Goal: Task Accomplishment & Management: Manage account settings

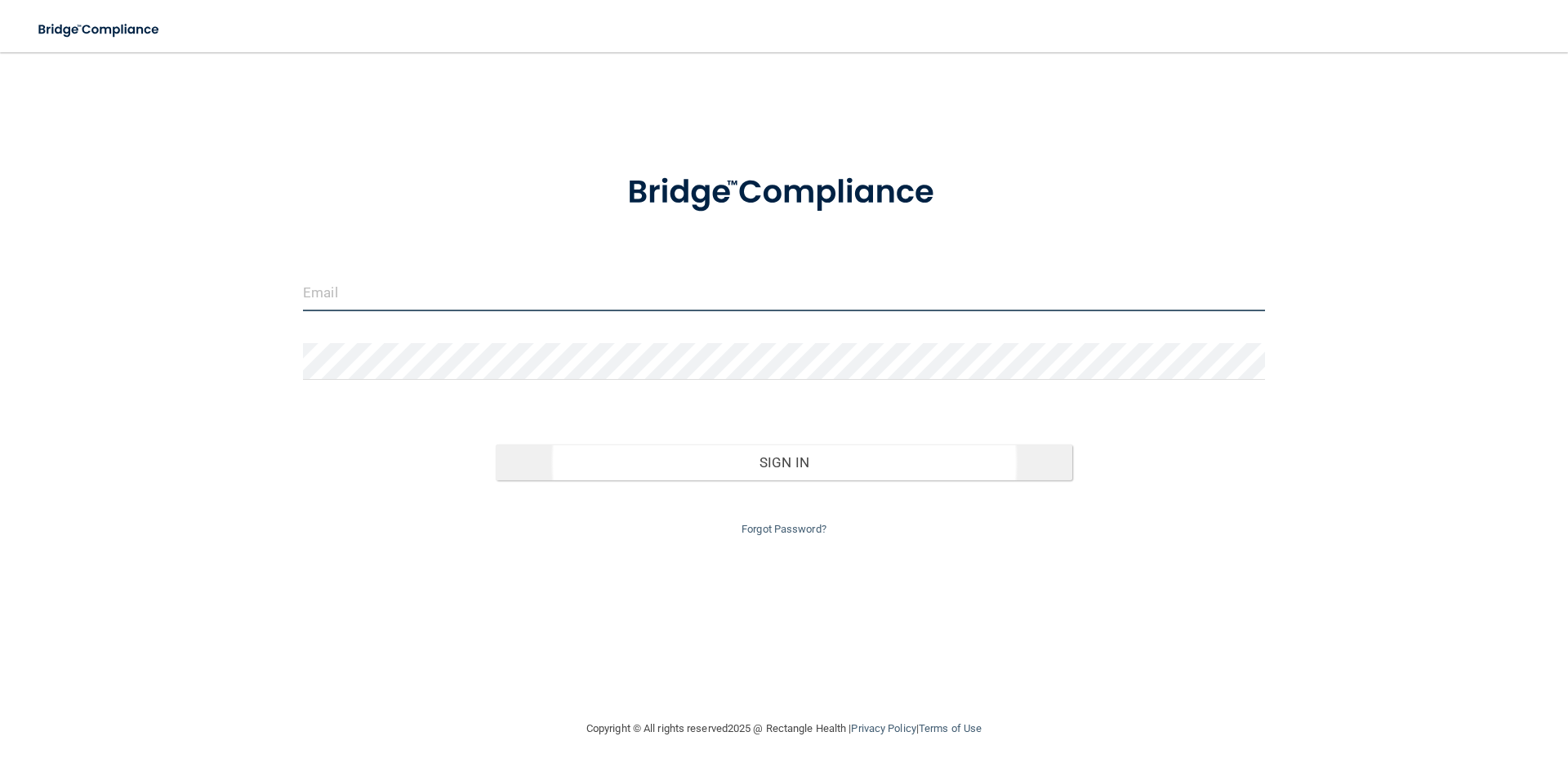
type input "[PERSON_NAME][EMAIL_ADDRESS][DOMAIN_NAME]"
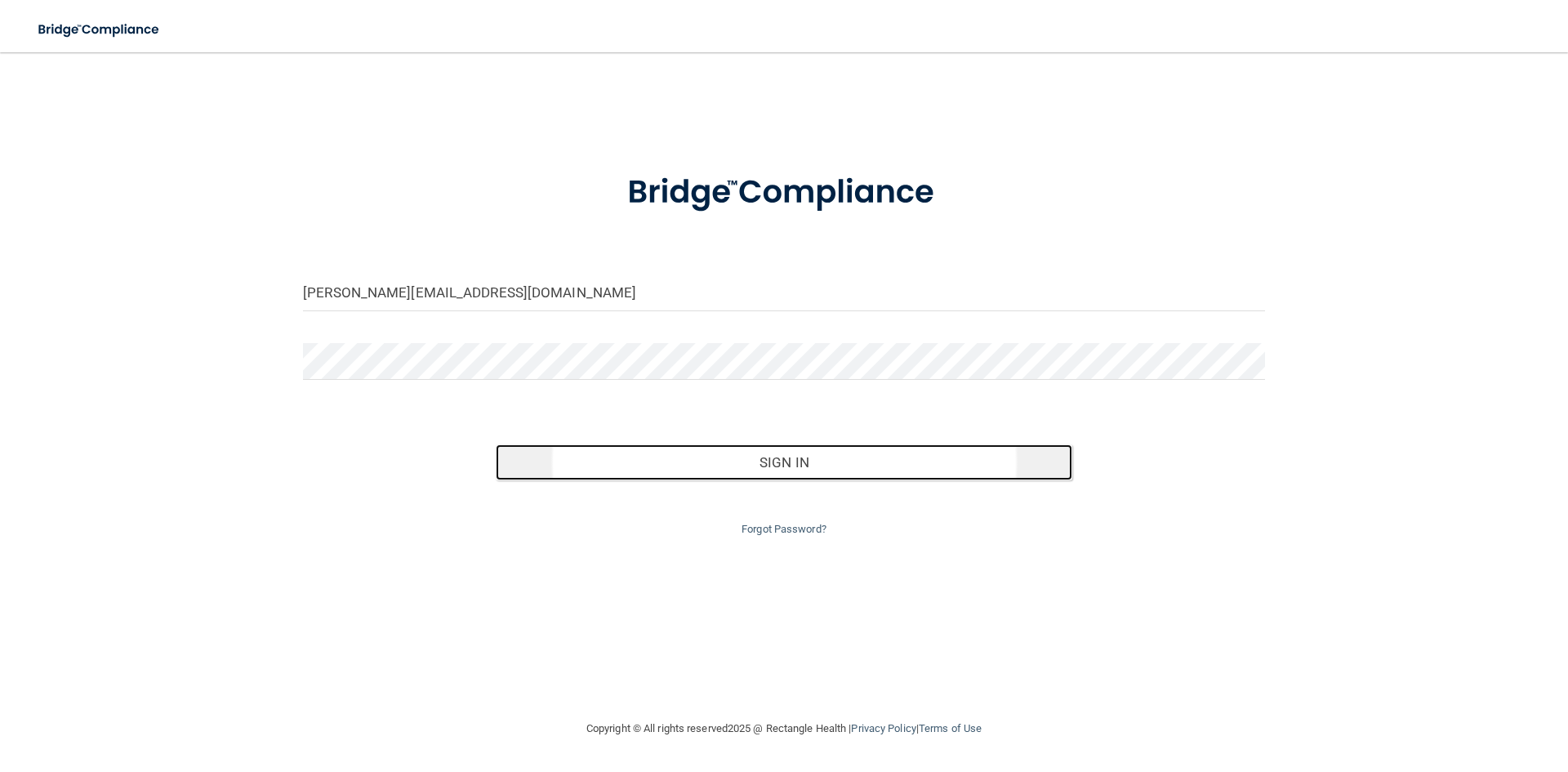
click at [766, 458] on button "Sign In" at bounding box center [784, 463] width 577 height 36
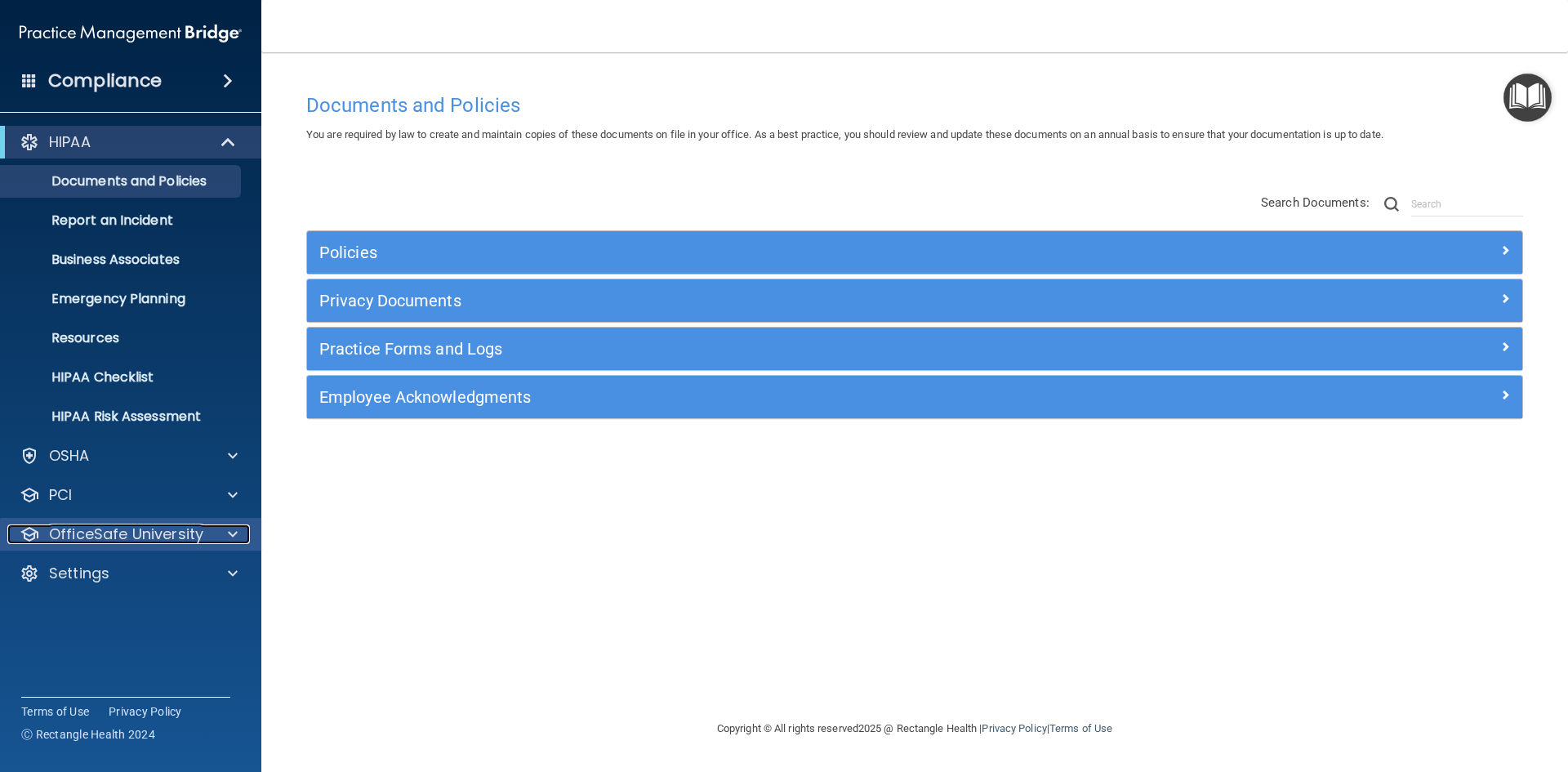
click at [148, 542] on p "OfficeSafe University" at bounding box center [126, 534] width 155 height 20
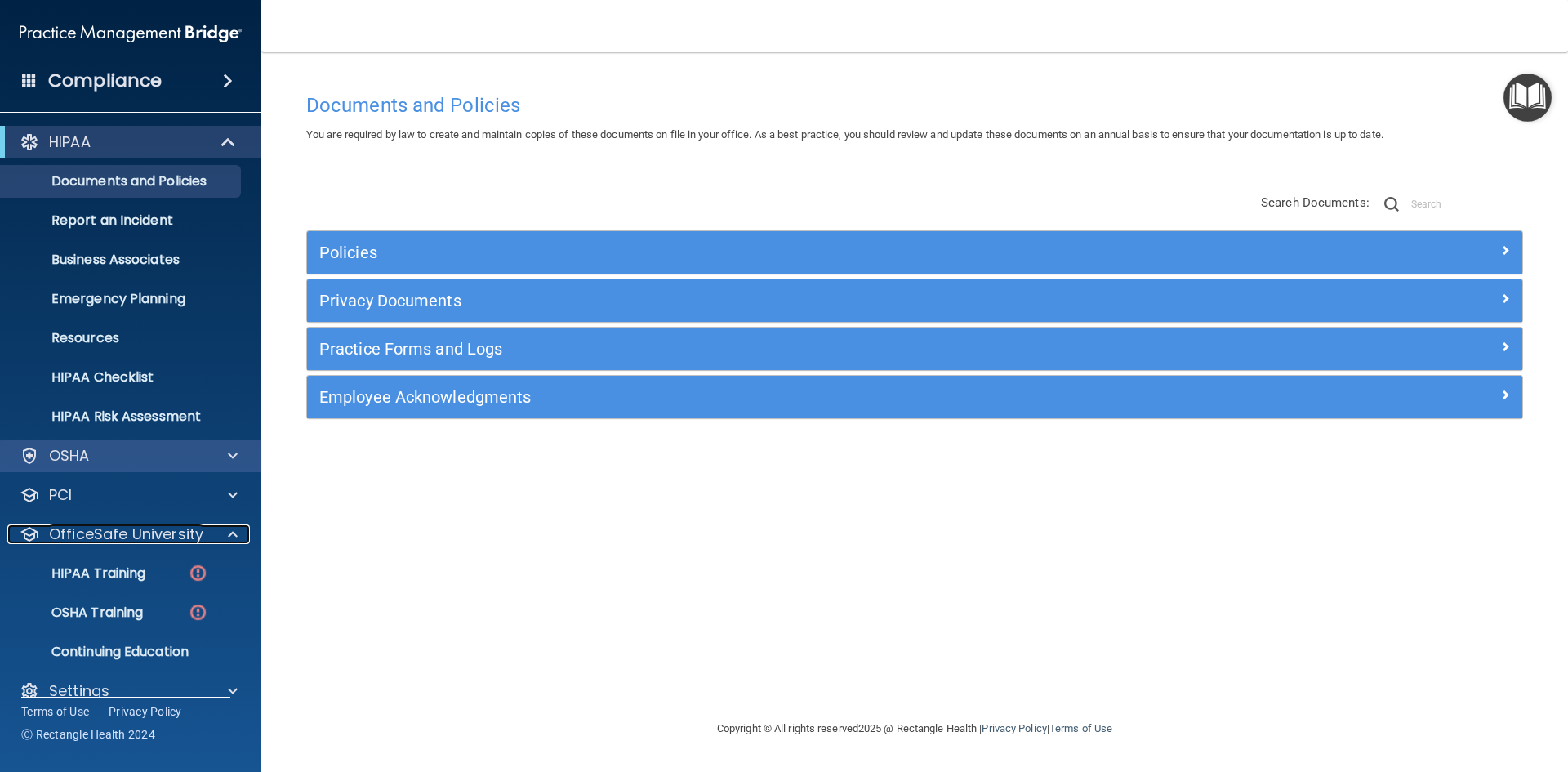
scroll to position [24, 0]
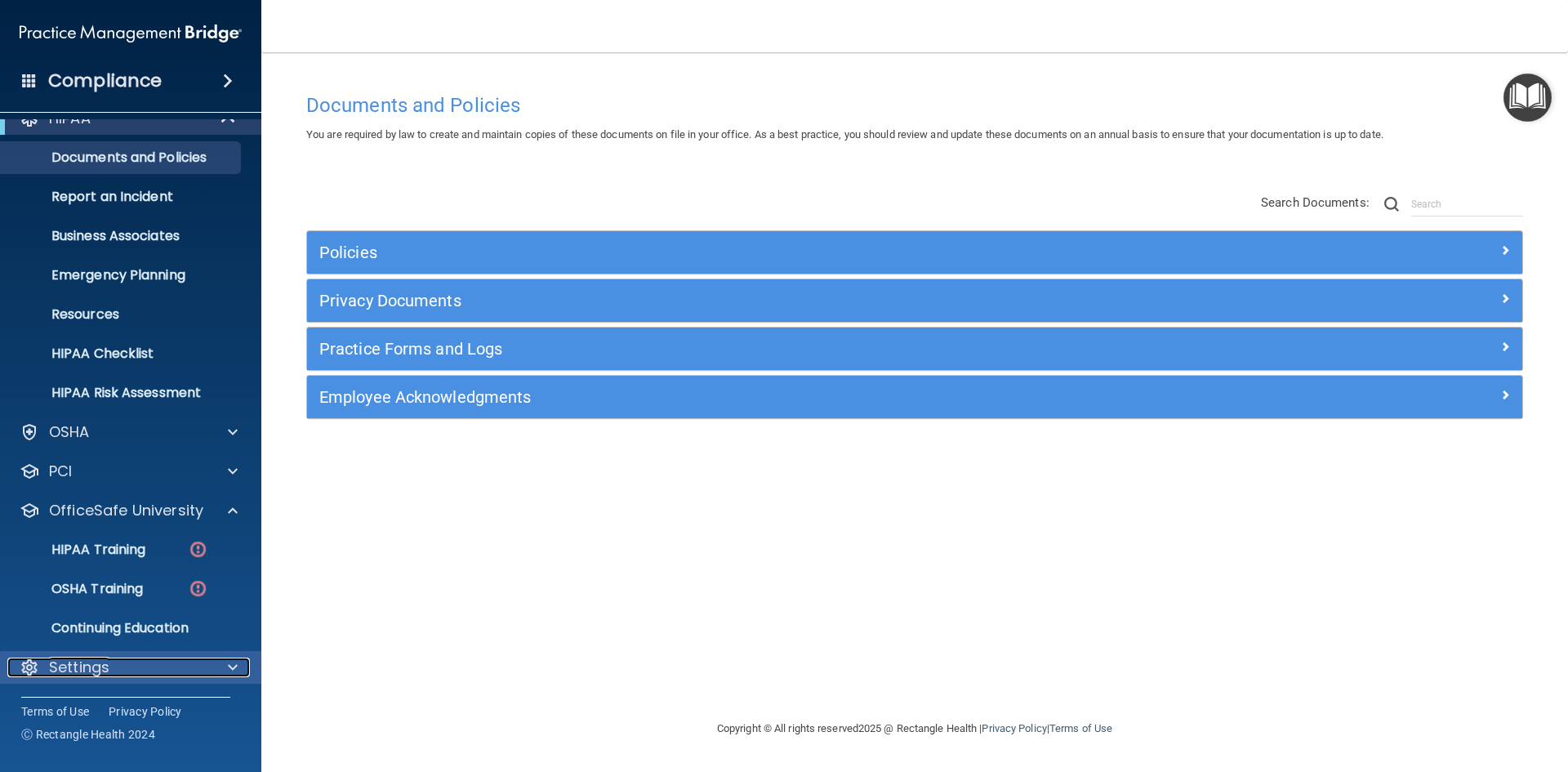
click at [216, 664] on div at bounding box center [230, 667] width 41 height 20
click at [221, 664] on div at bounding box center [230, 667] width 41 height 20
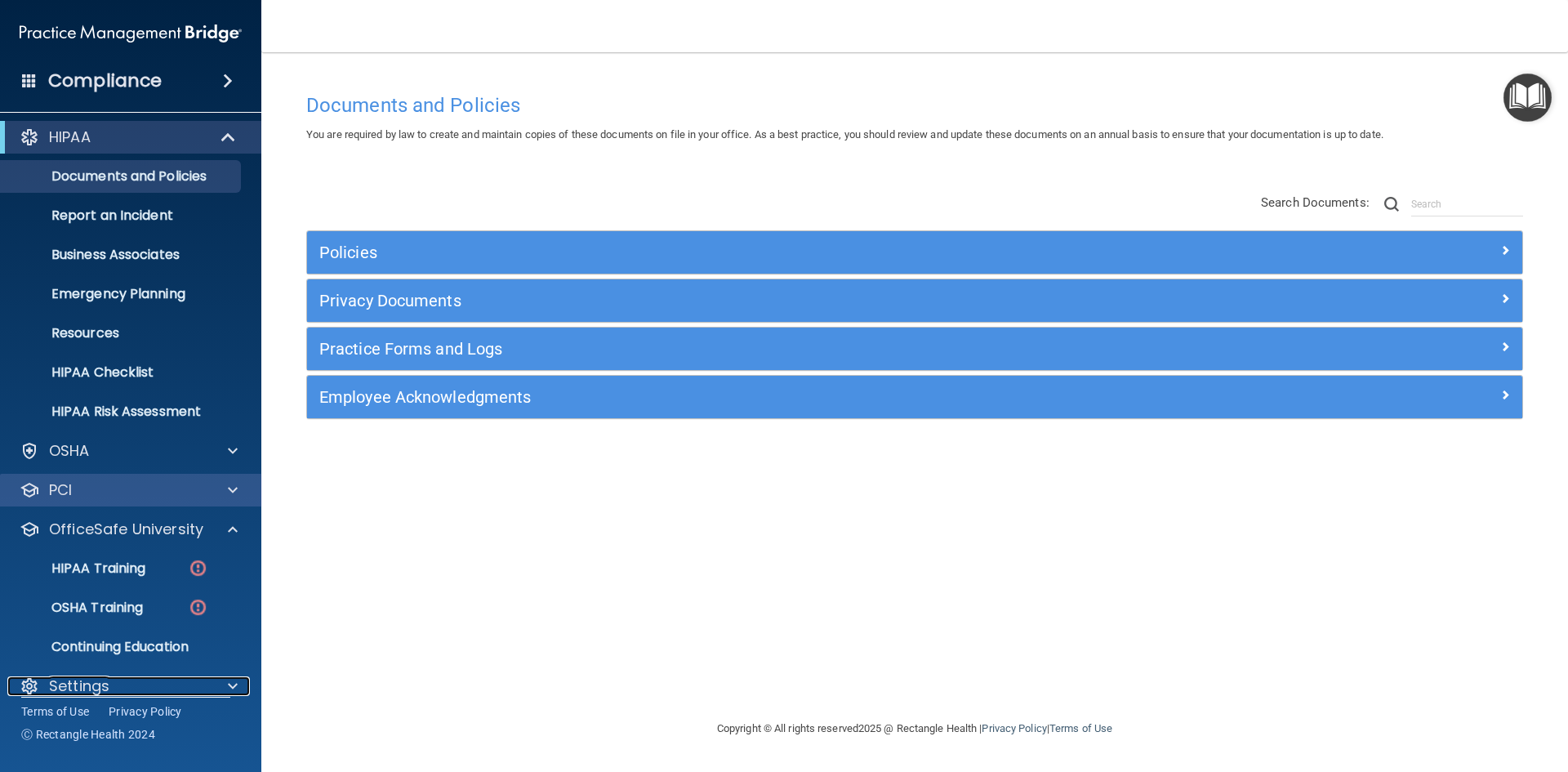
scroll to position [0, 0]
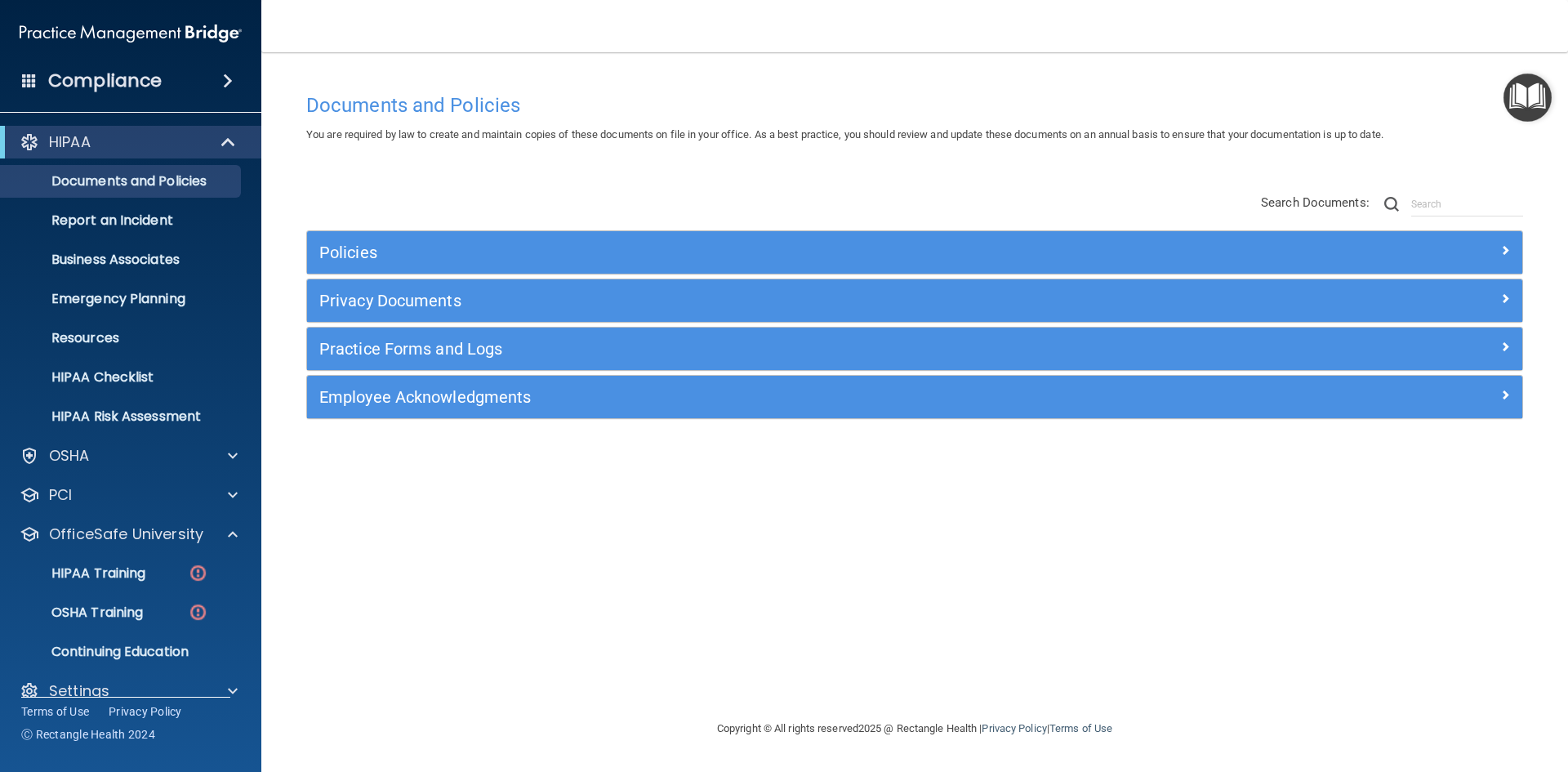
click at [229, 75] on span at bounding box center [228, 81] width 10 height 20
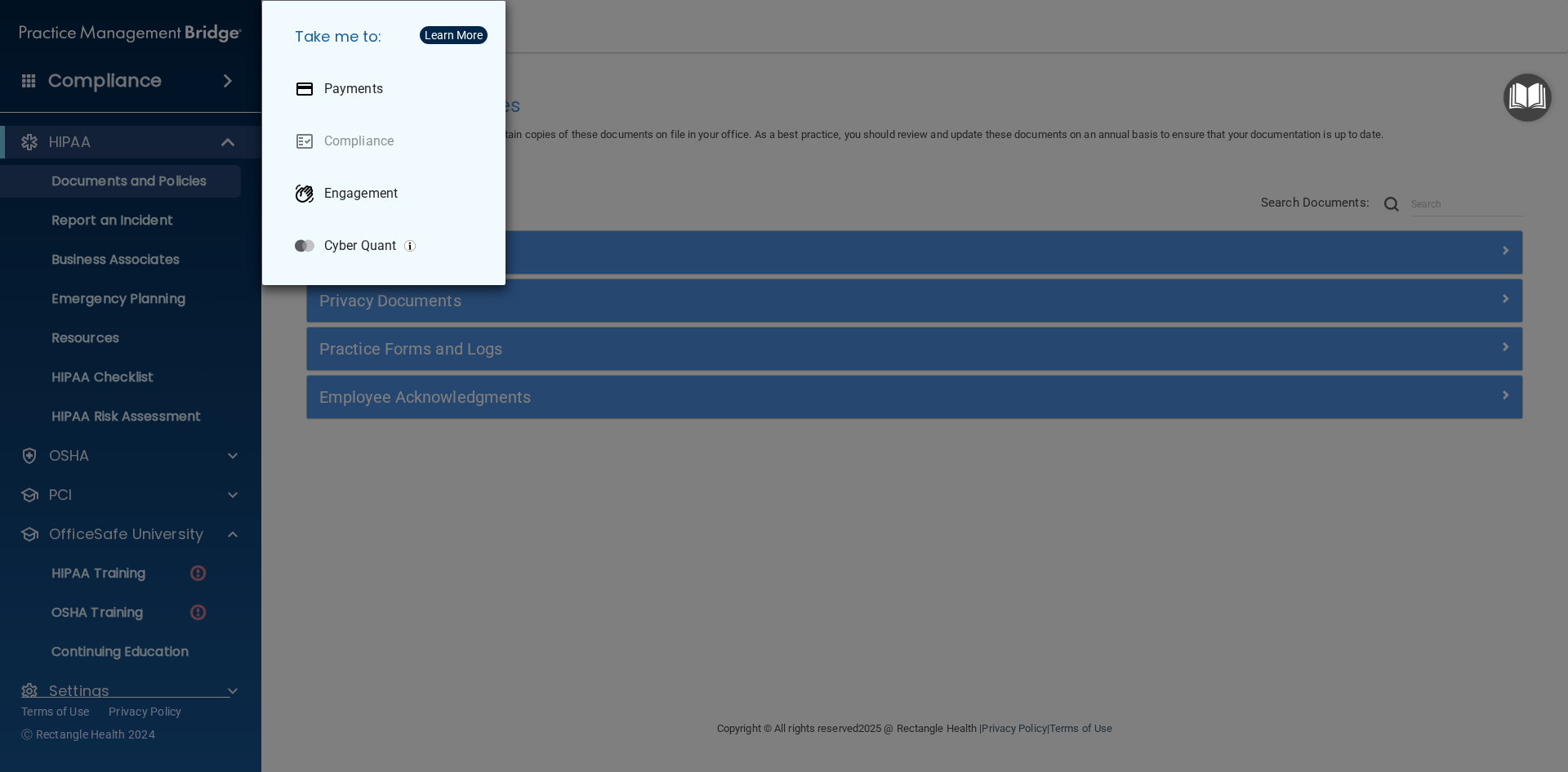
click at [727, 55] on div "Take me to: Payments Compliance Engagement Cyber Quant" at bounding box center [784, 386] width 1568 height 772
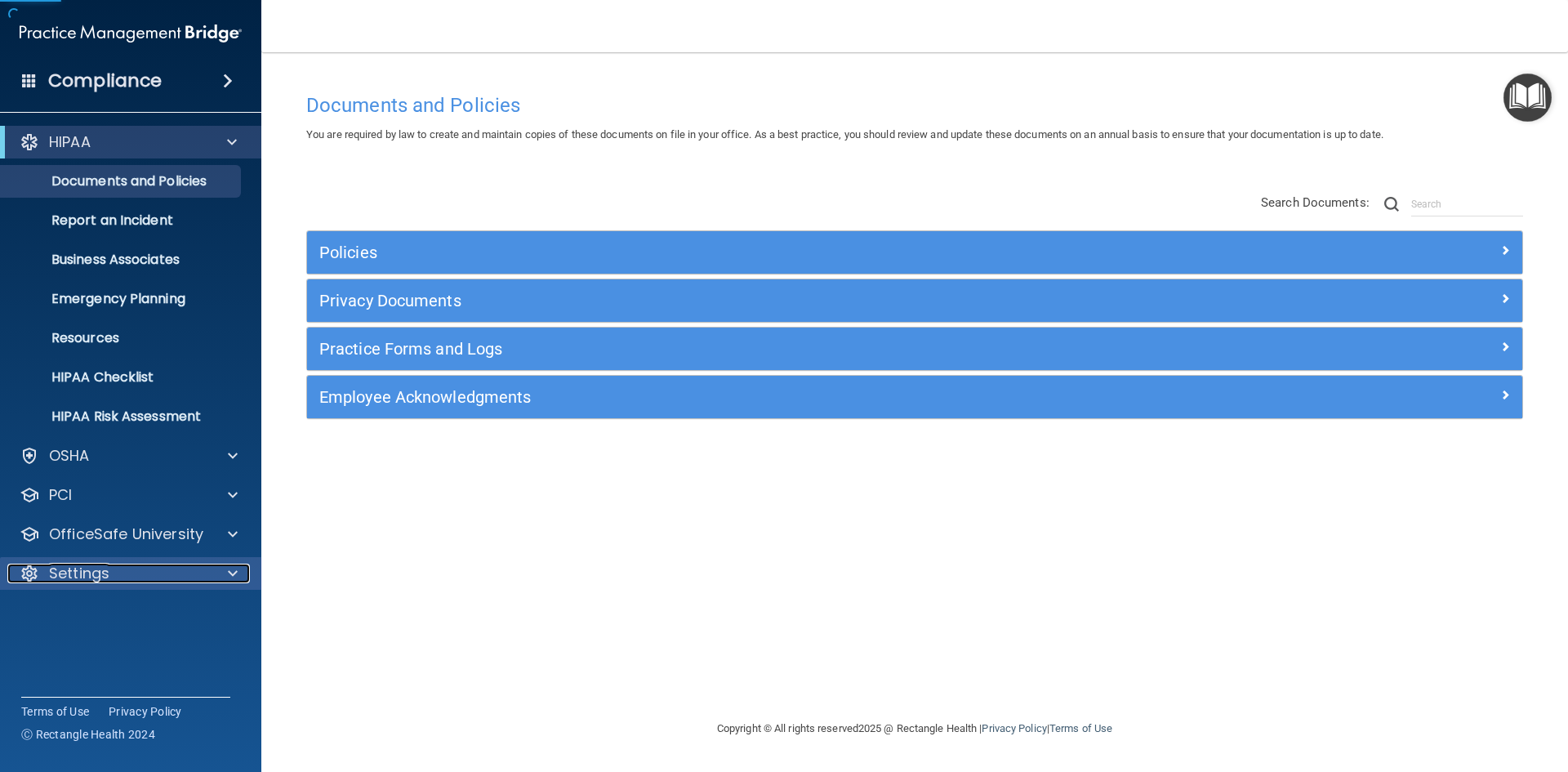
click at [46, 571] on div "Settings" at bounding box center [108, 573] width 202 height 20
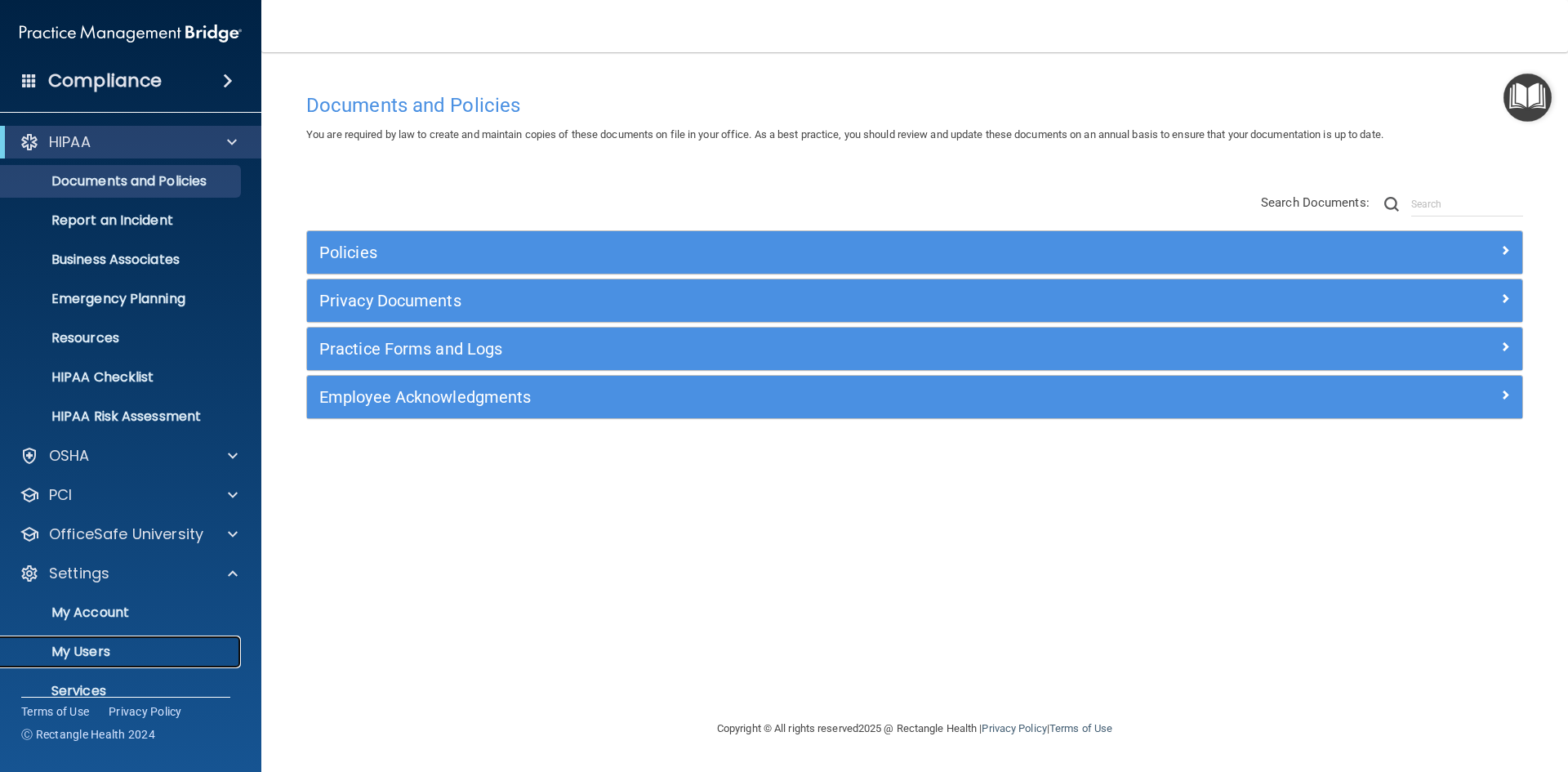
click at [108, 648] on p "My Users" at bounding box center [122, 652] width 223 height 16
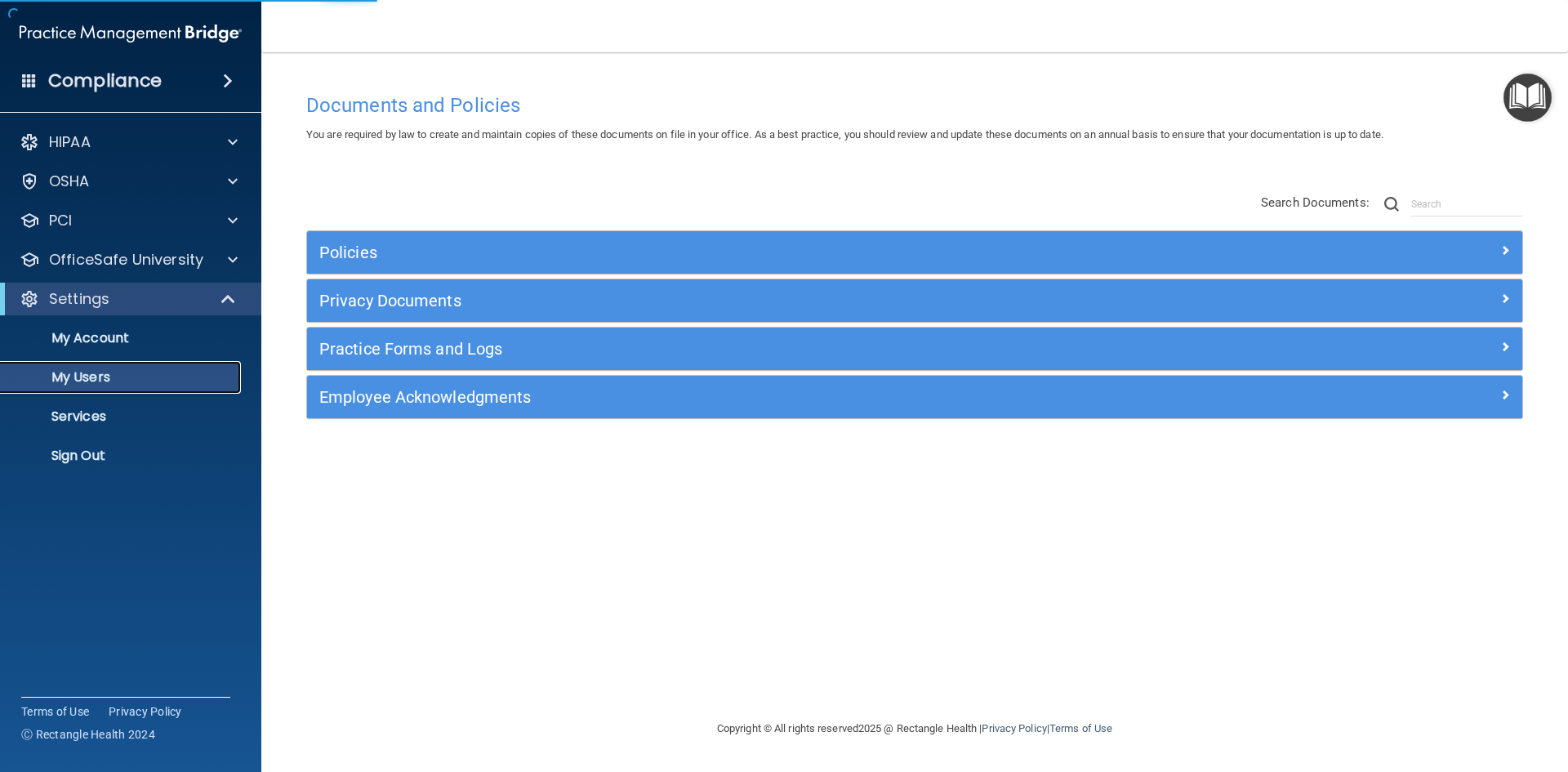
select select "20"
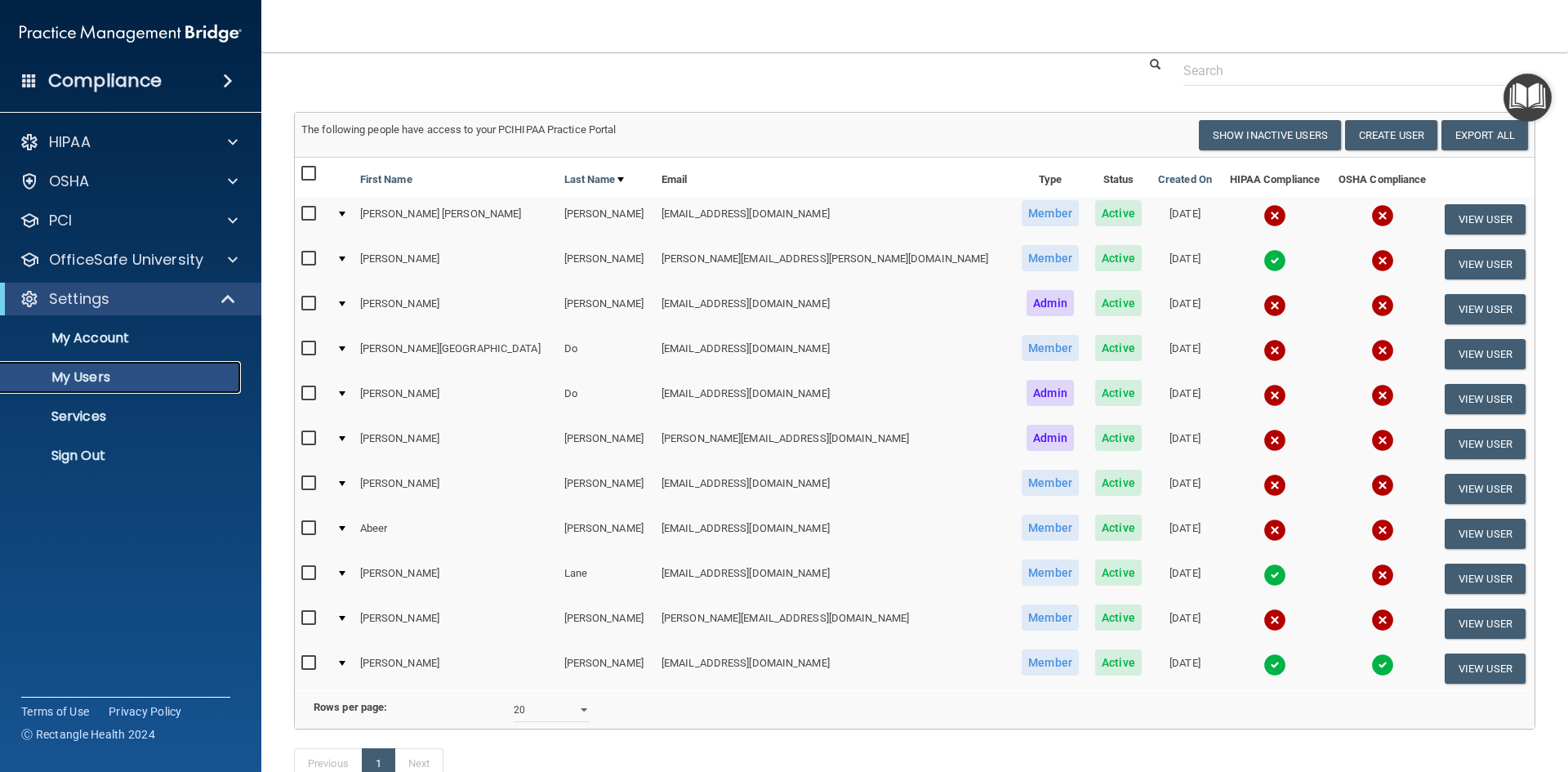
scroll to position [81, 0]
